Goal: Transaction & Acquisition: Download file/media

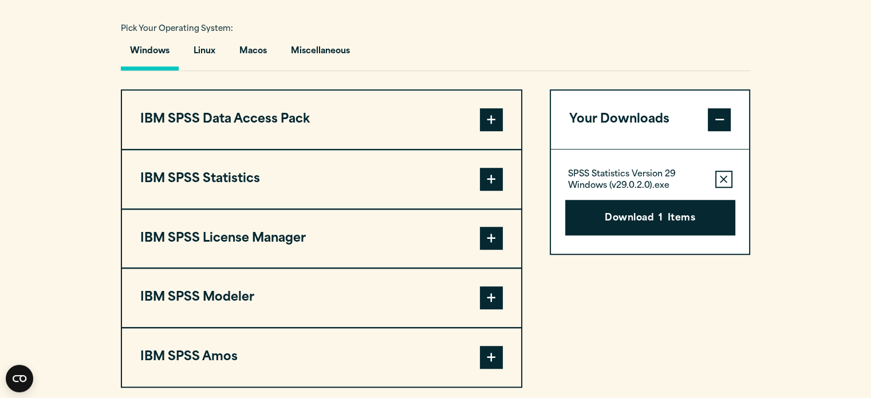
scroll to position [859, 0]
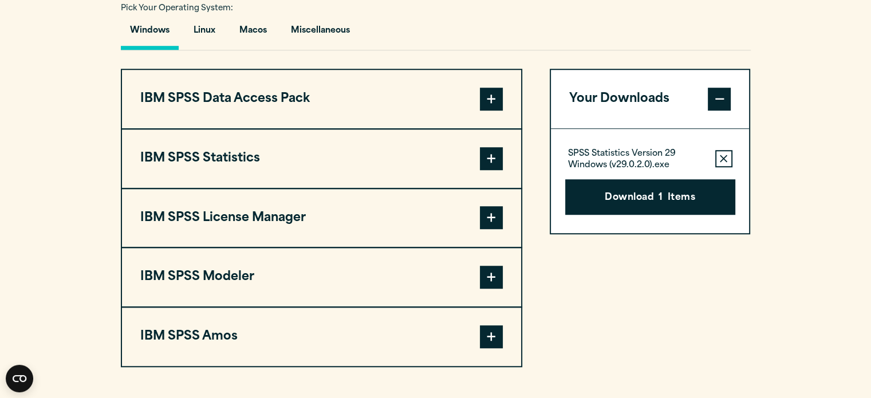
click at [490, 156] on span at bounding box center [491, 158] width 23 height 23
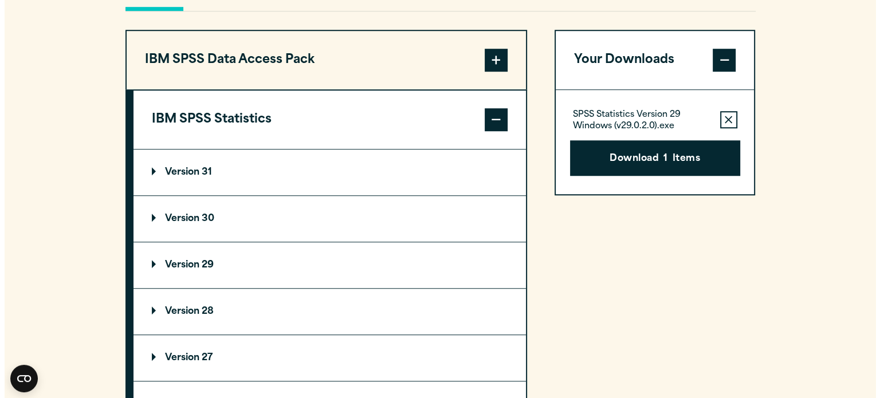
scroll to position [916, 0]
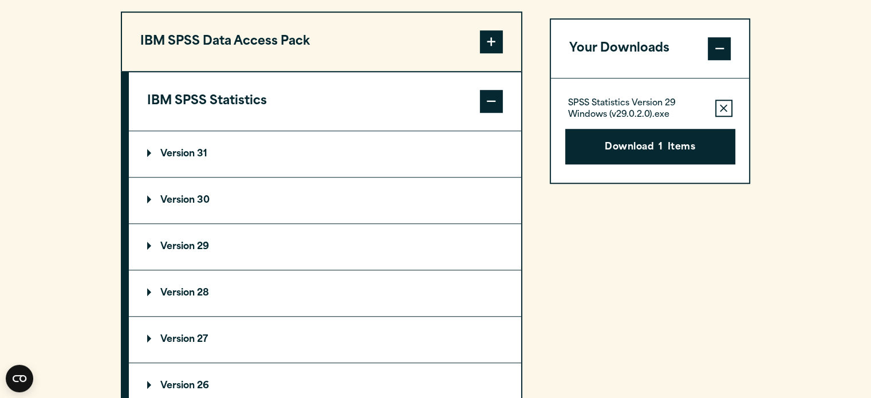
click at [154, 191] on summary "Version 30" at bounding box center [325, 201] width 392 height 46
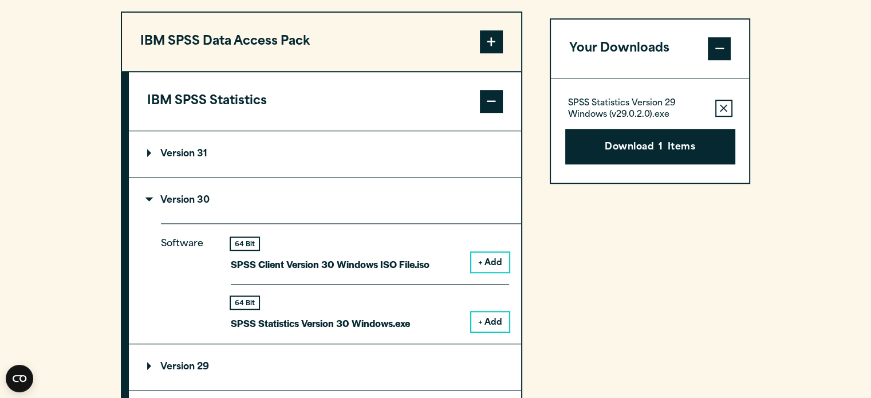
click at [479, 315] on button "+ Add" at bounding box center [490, 321] width 38 height 19
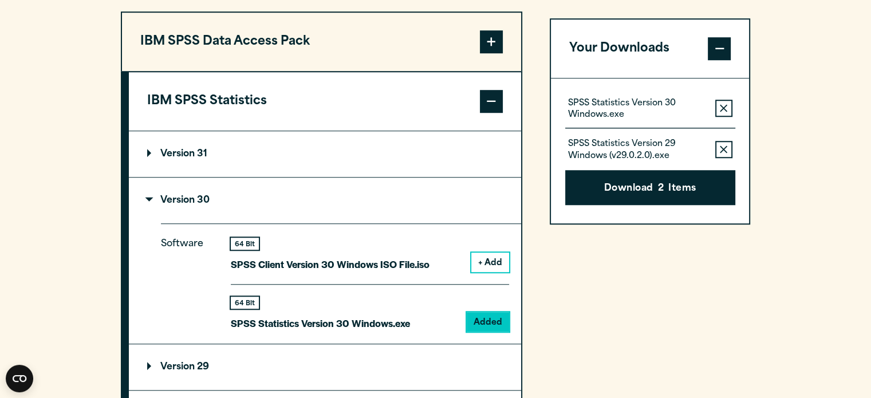
click at [720, 148] on icon "button" at bounding box center [723, 149] width 7 height 8
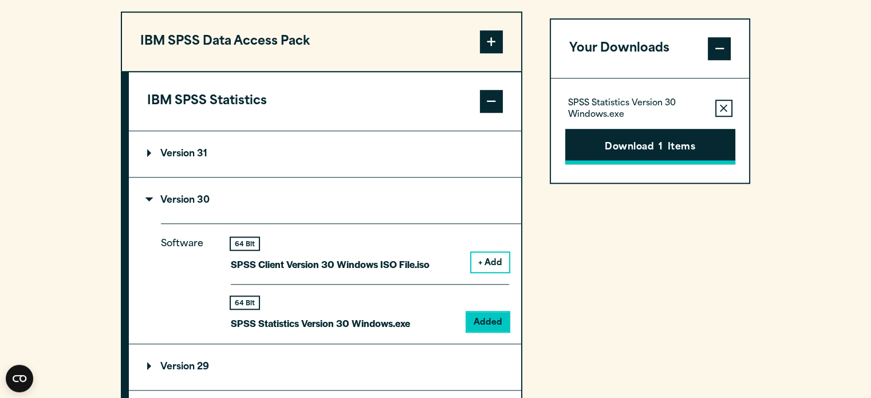
click at [620, 138] on button "Download 1 Items" at bounding box center [650, 147] width 170 height 36
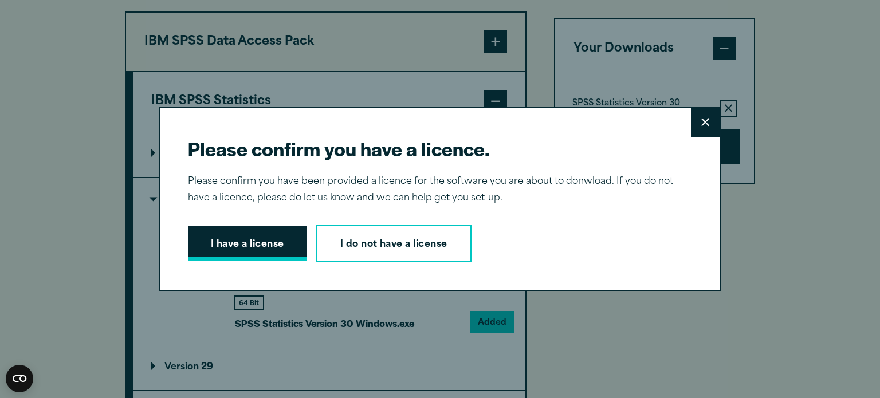
click at [270, 245] on button "I have a license" at bounding box center [247, 244] width 119 height 36
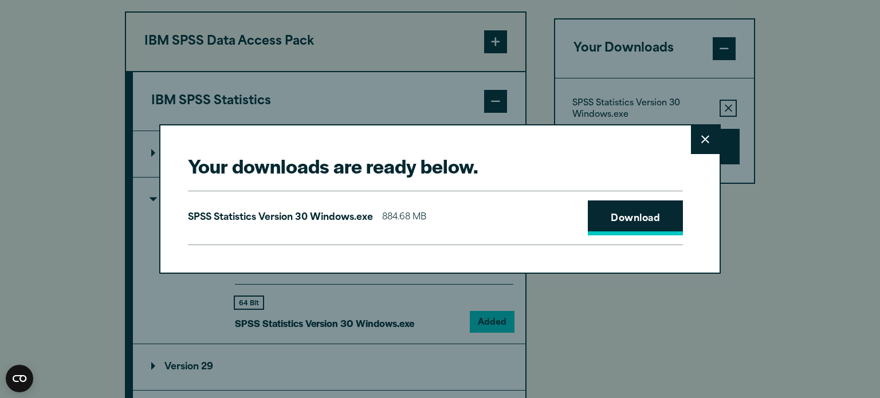
click at [648, 223] on link "Download" at bounding box center [635, 218] width 95 height 36
